Goal: Communication & Community: Answer question/provide support

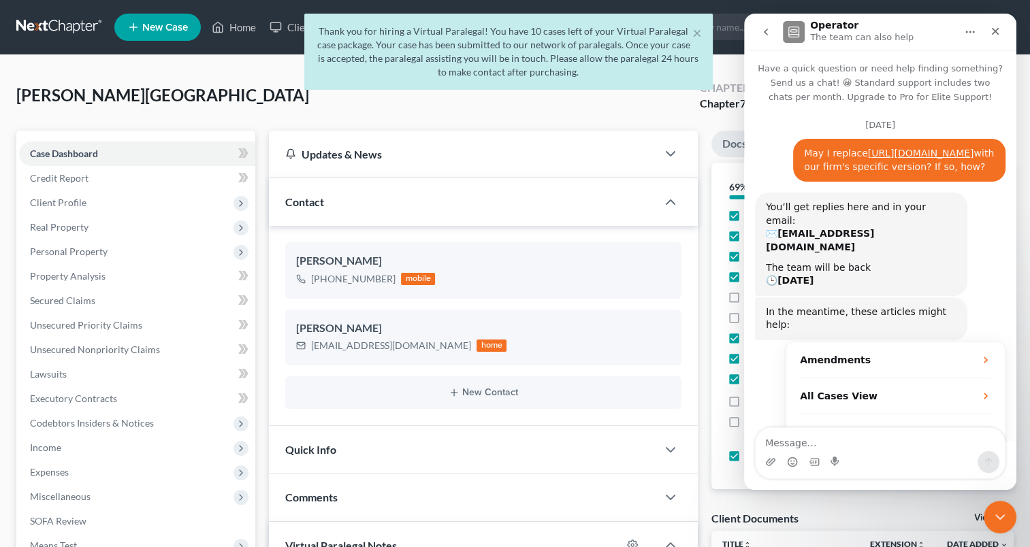
scroll to position [1912, 0]
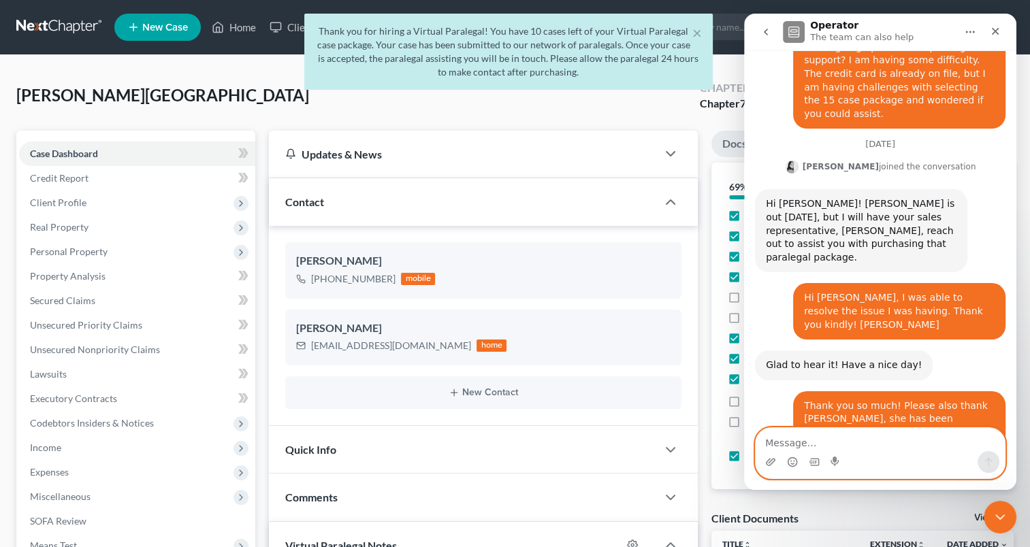
click at [846, 444] on textarea "Message…" at bounding box center [880, 439] width 249 height 23
type textarea "Did he assign all 6 cases to a paralegal?"
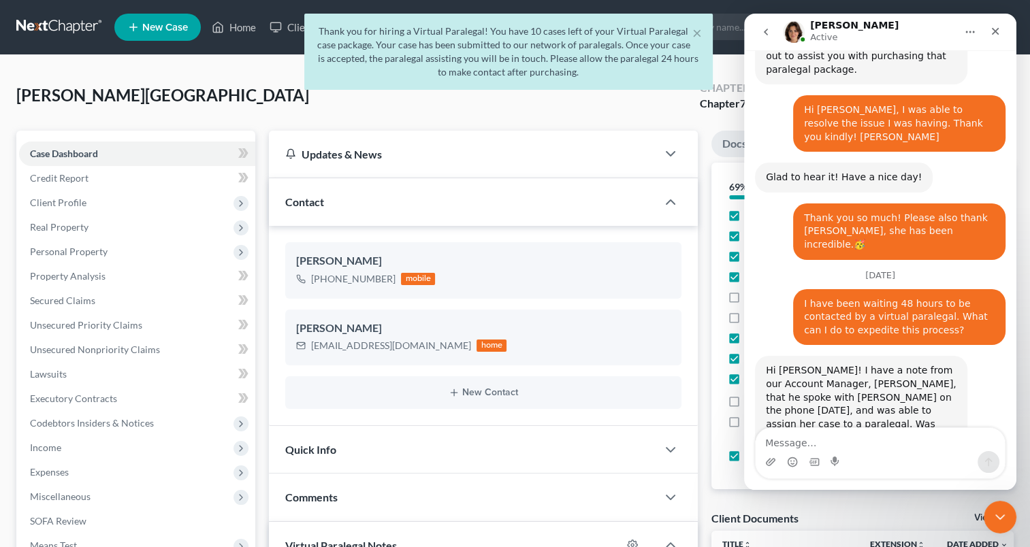
scroll to position [2046, 0]
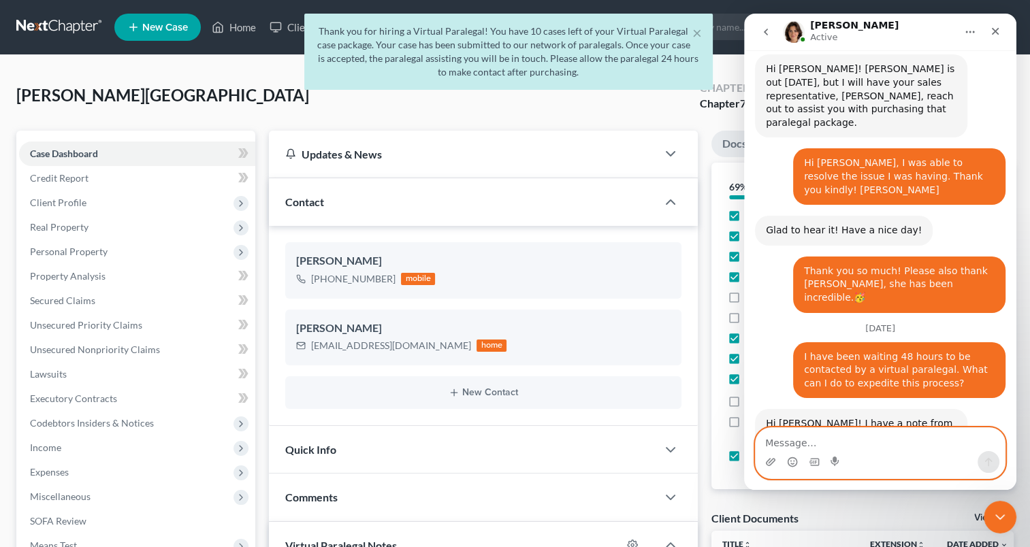
click at [817, 432] on textarea "Message…" at bounding box center [880, 439] width 249 height 23
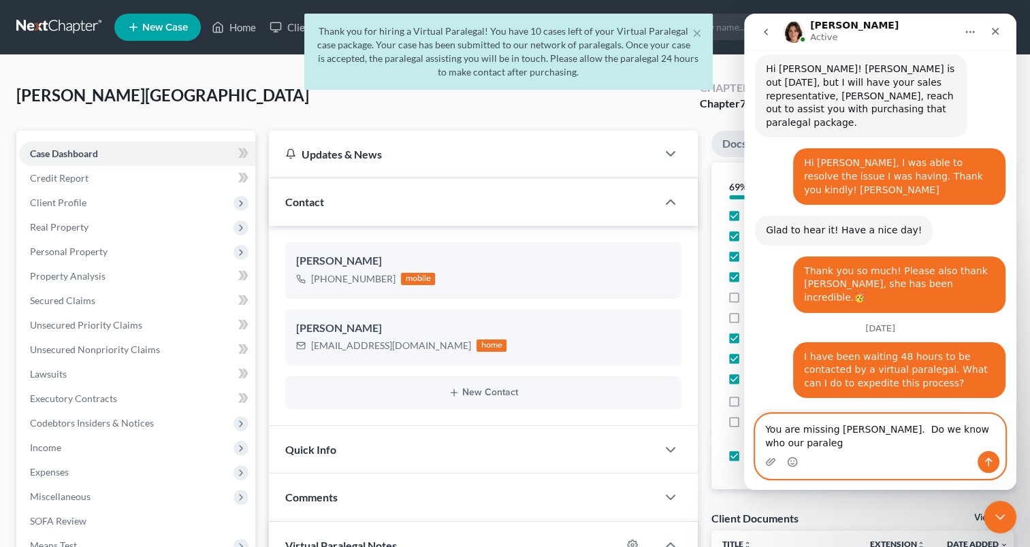
scroll to position [2060, 0]
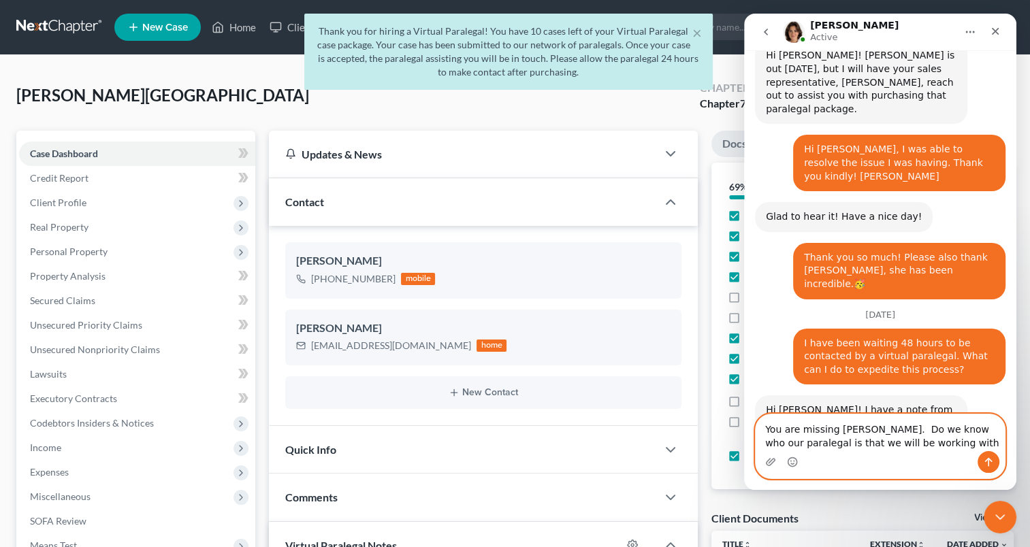
type textarea "You are missing [PERSON_NAME]. Do we know who our paralegal is that we will be …"
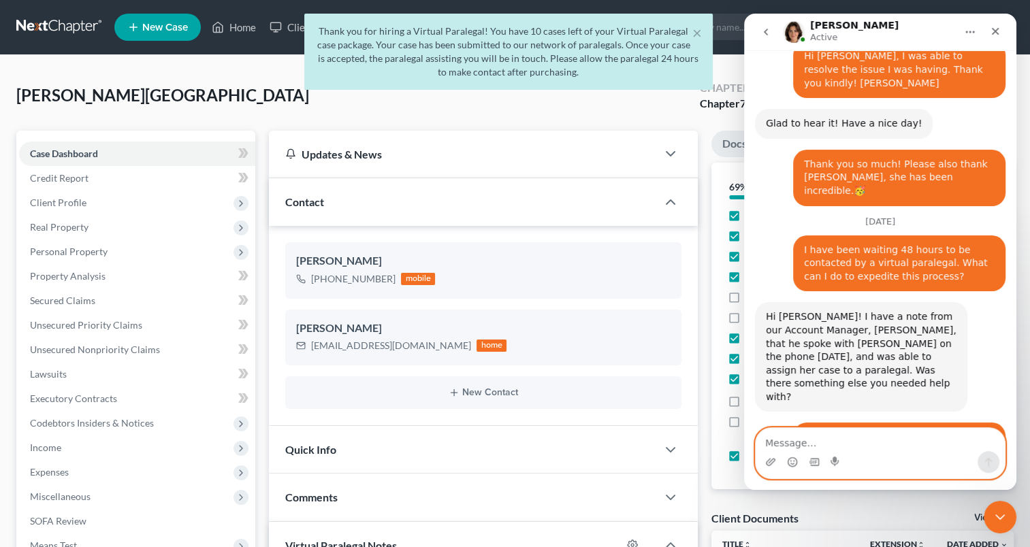
scroll to position [2221, 0]
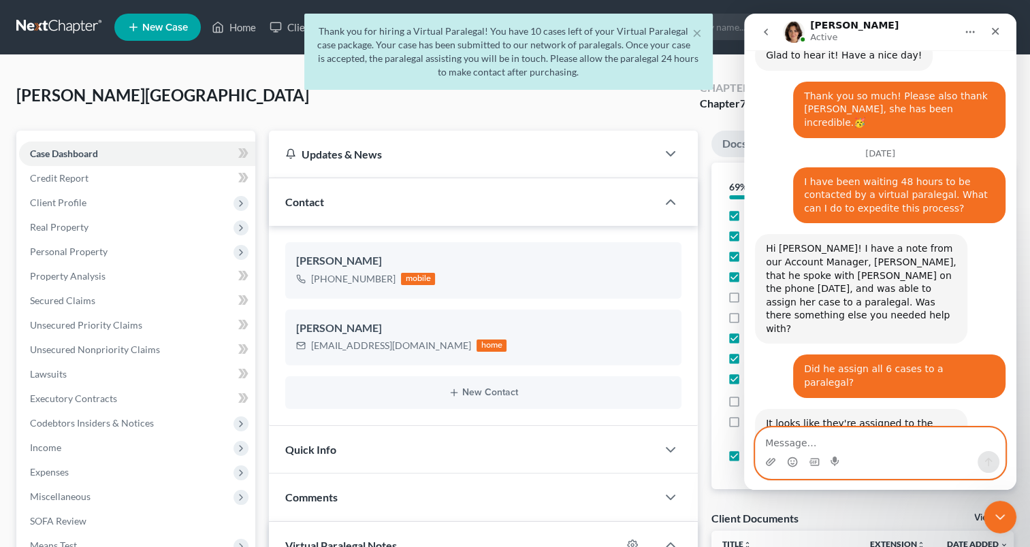
click at [814, 441] on textarea "Message…" at bounding box center [880, 439] width 249 height 23
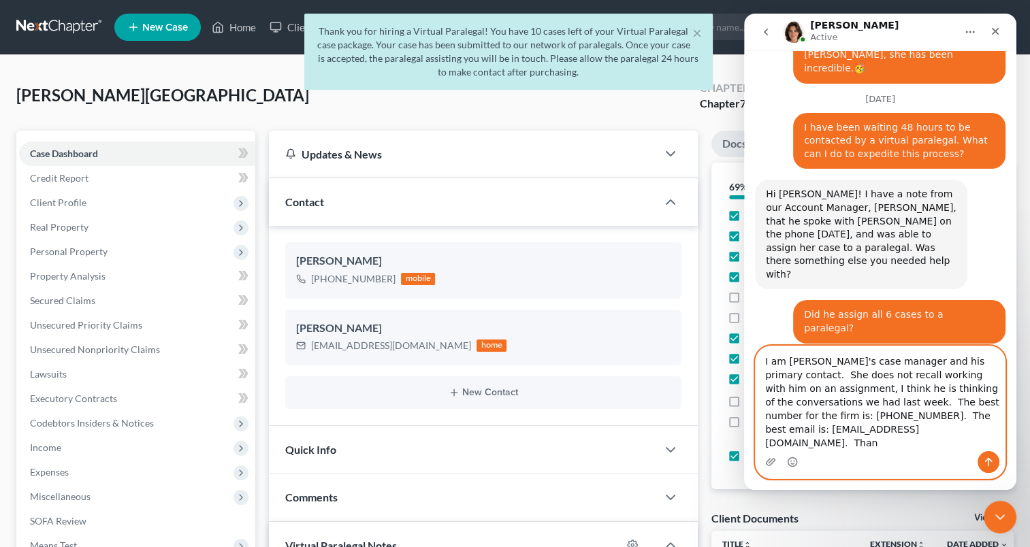
scroll to position [2290, 0]
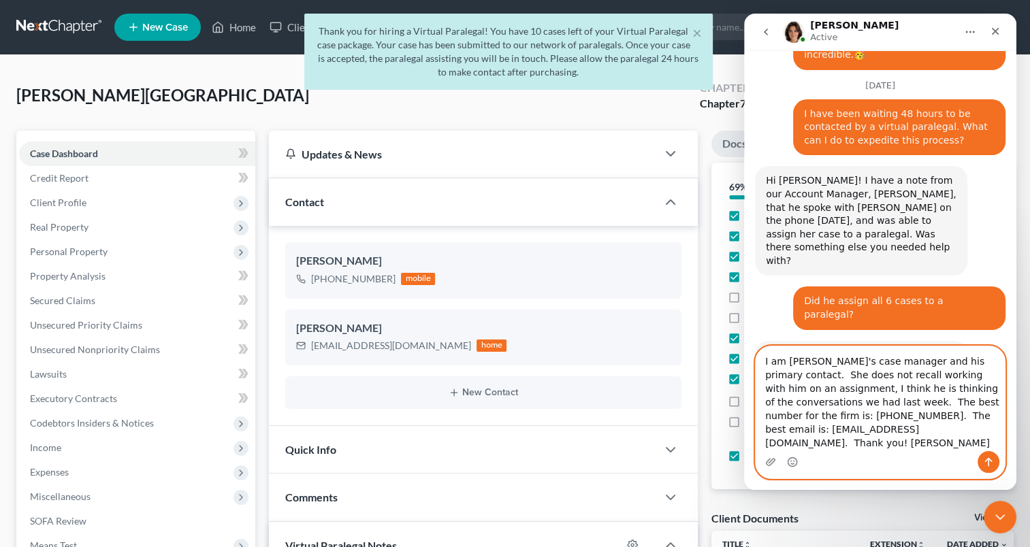
type textarea "I am [PERSON_NAME]'s case manager and his primary contact. She does not recall …"
click at [984, 464] on icon "Send a message…" at bounding box center [988, 462] width 11 height 11
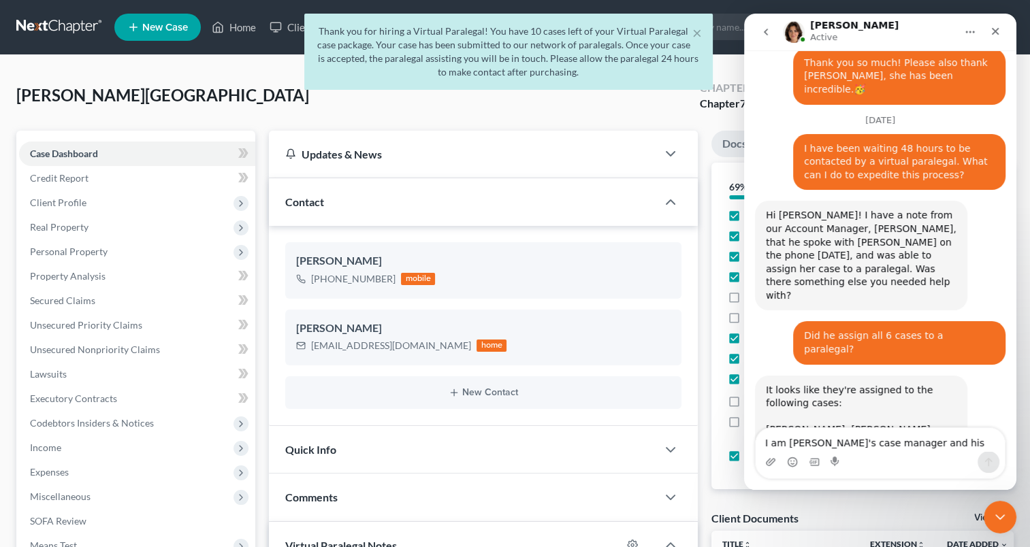
scroll to position [2355, 0]
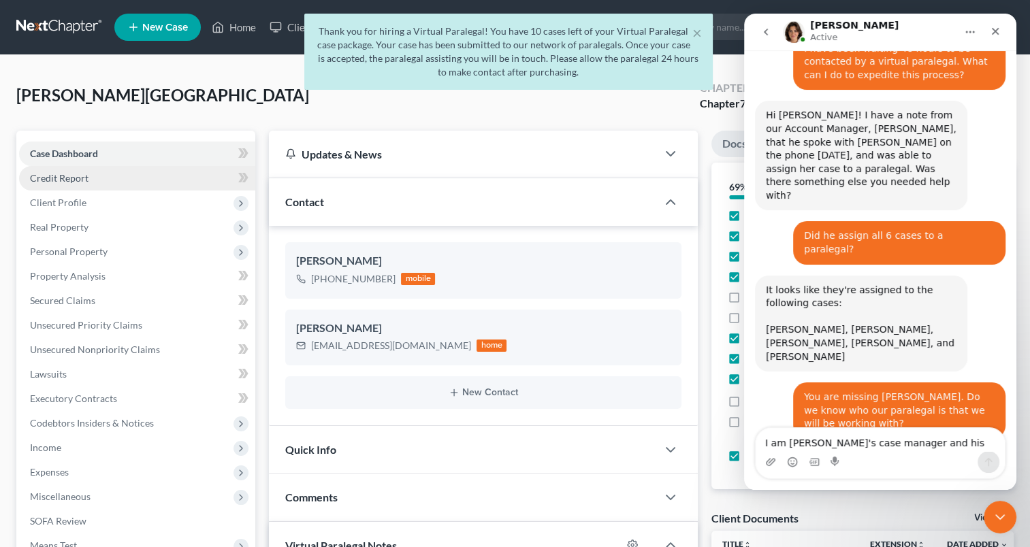
click at [88, 180] on link "Credit Report" at bounding box center [137, 178] width 236 height 25
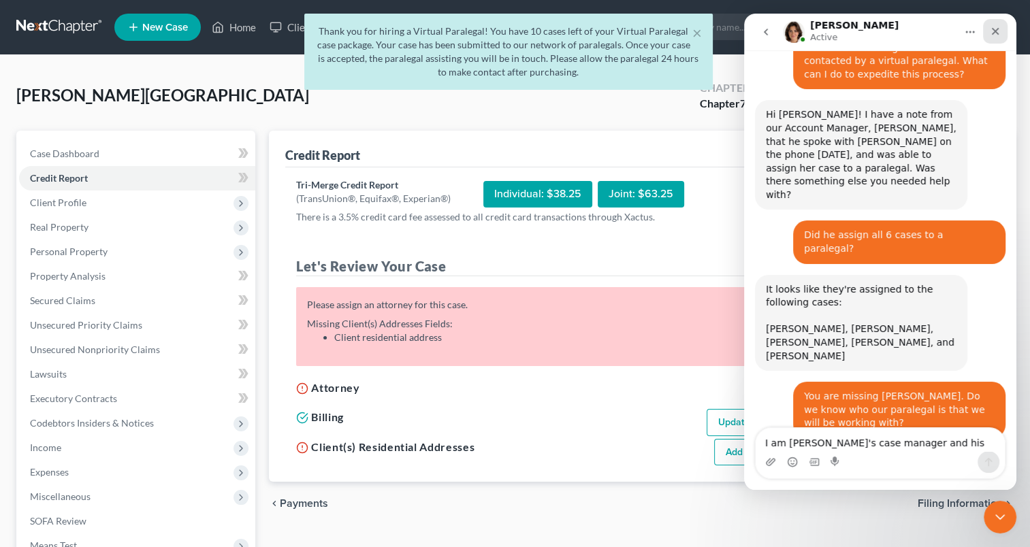
click at [997, 33] on icon "Close" at bounding box center [995, 31] width 7 height 7
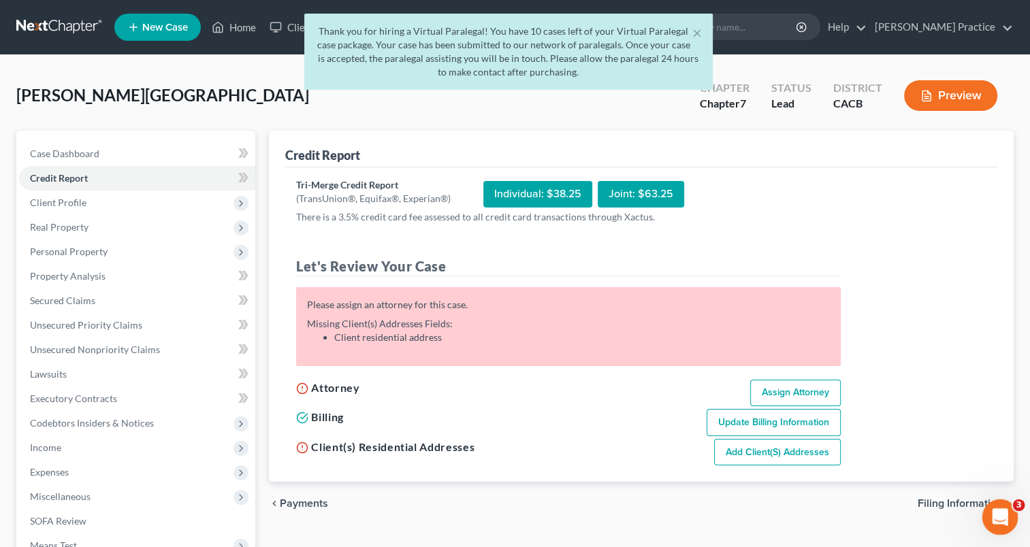
click at [993, 517] on icon "Open Intercom Messenger" at bounding box center [998, 515] width 10 height 11
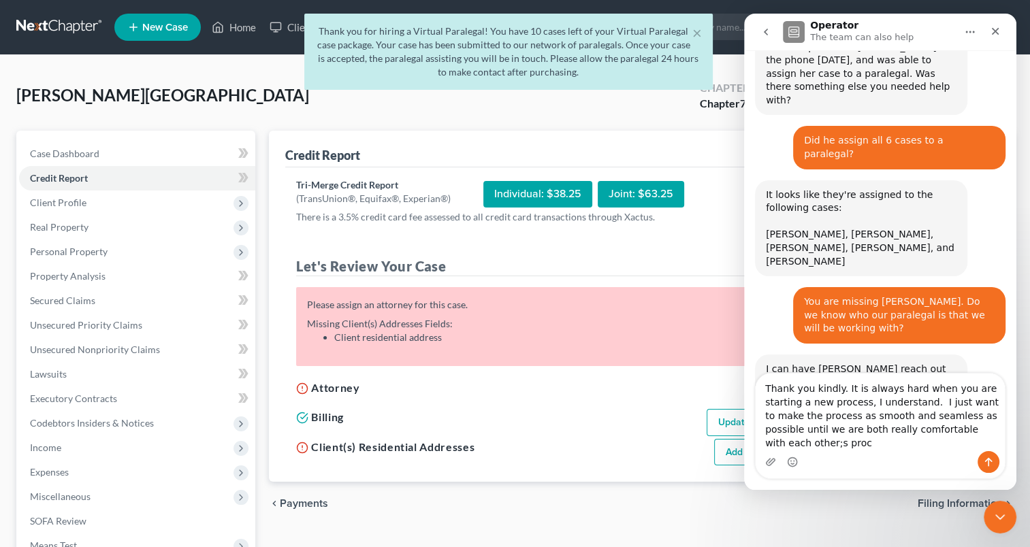
scroll to position [2464, 0]
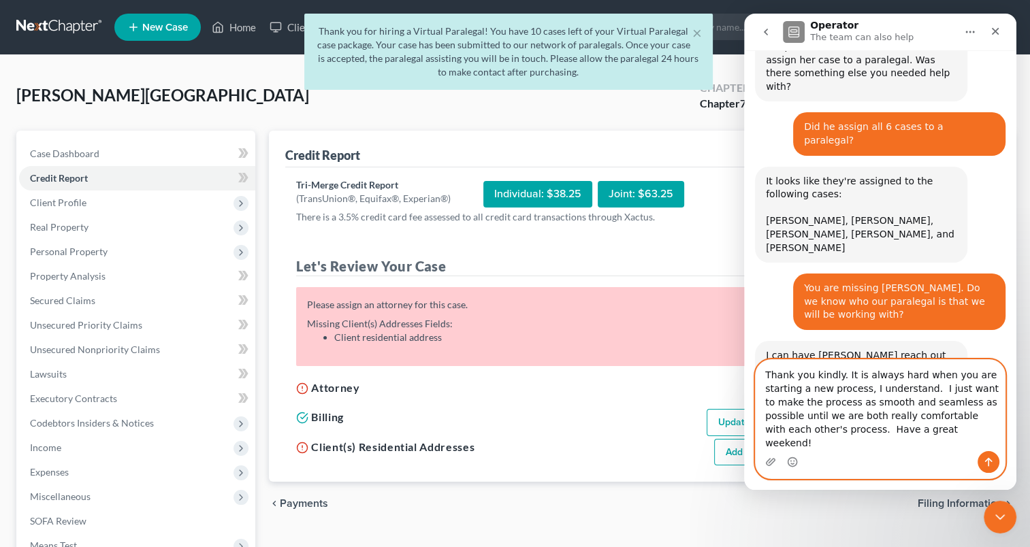
type textarea "Thank you kindly. It is always hard when you are starting a new process, I unde…"
click at [984, 464] on icon "Send a message…" at bounding box center [988, 462] width 11 height 11
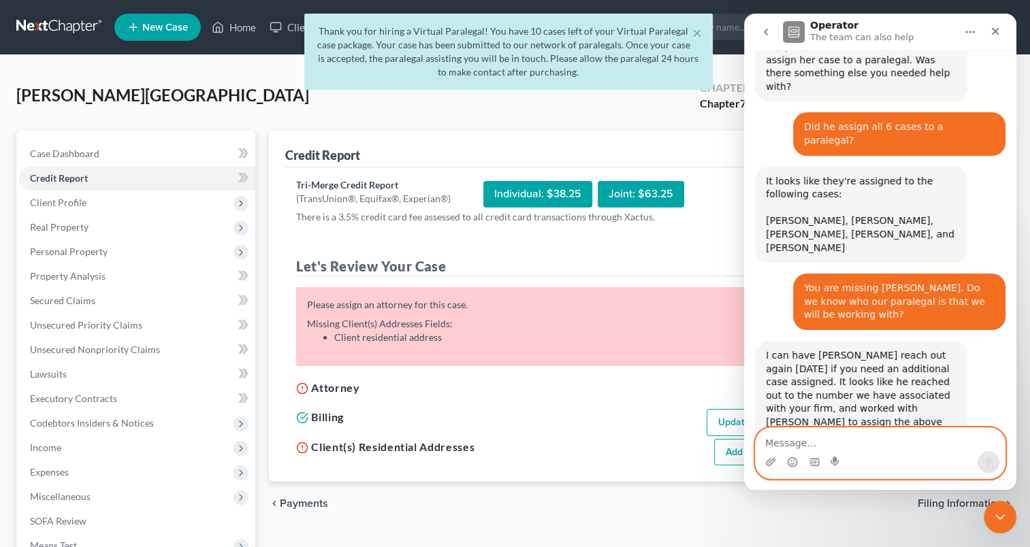
scroll to position [2516, 0]
